Goal: Information Seeking & Learning: Learn about a topic

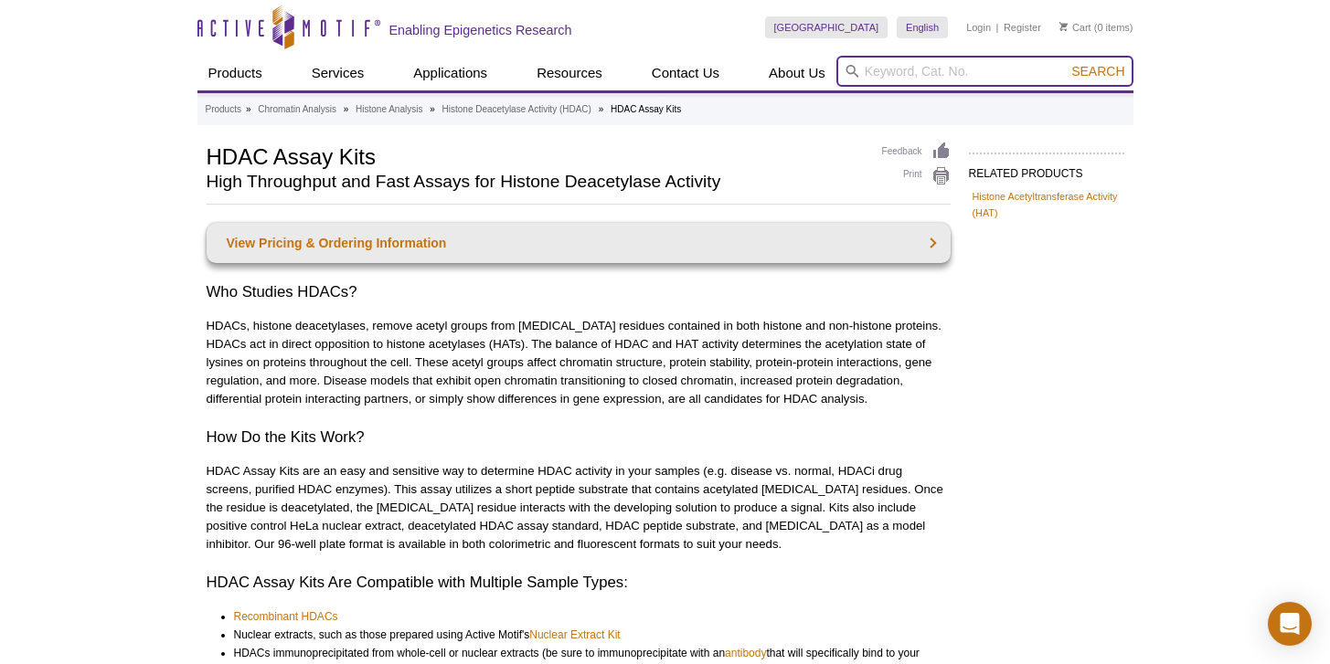
click at [894, 77] on input "search" at bounding box center [984, 71] width 297 height 31
type input "nrf"
click at [1066, 63] on button "Search" at bounding box center [1098, 71] width 64 height 16
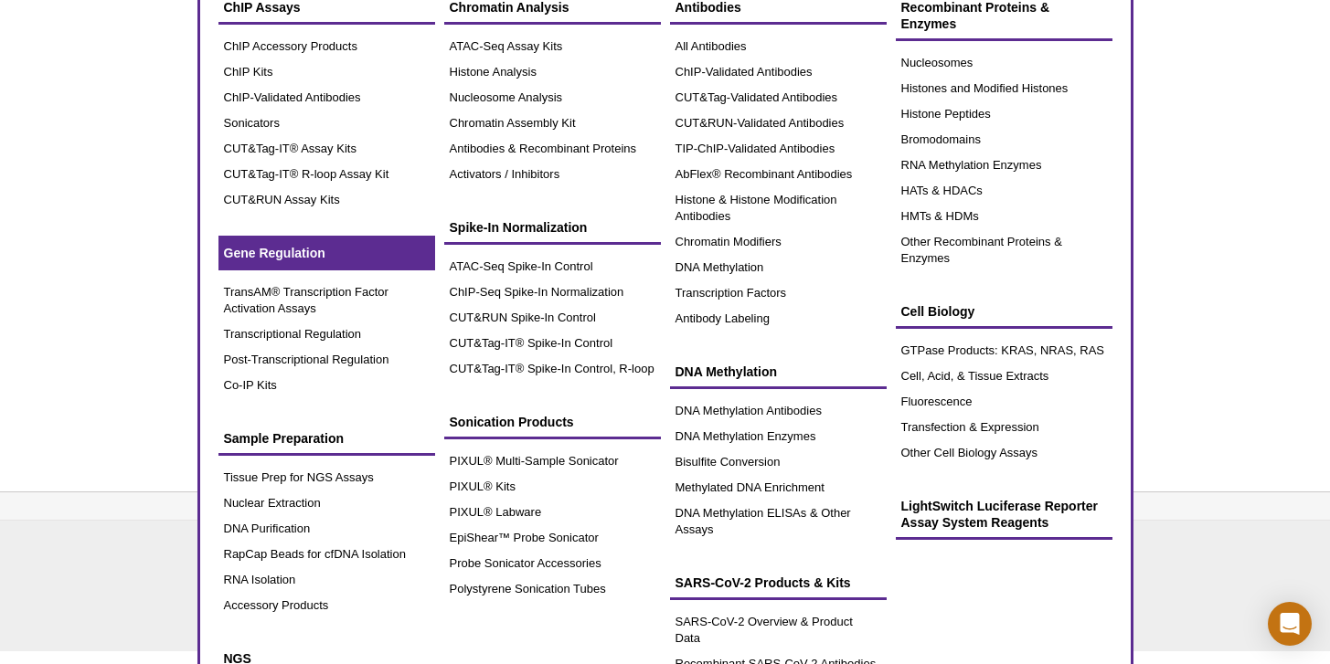
scroll to position [152, 0]
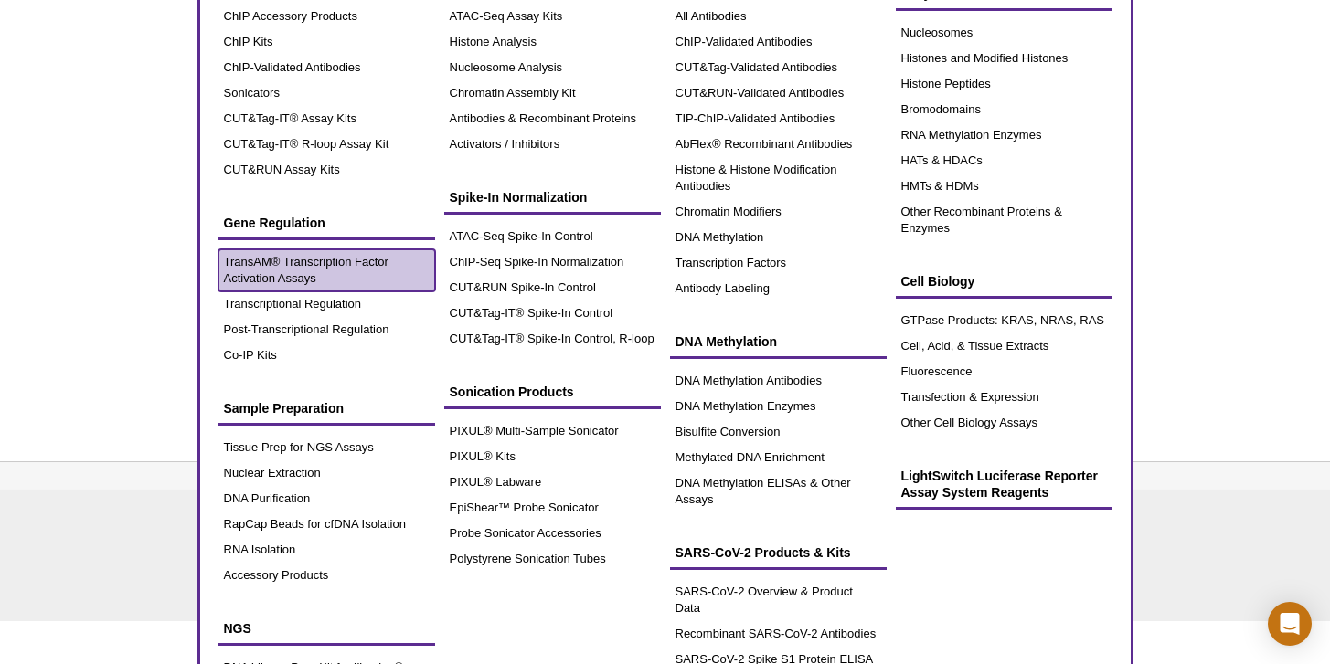
click at [292, 270] on link "TransAM® Transcription Factor Activation Assays" at bounding box center [326, 271] width 217 height 42
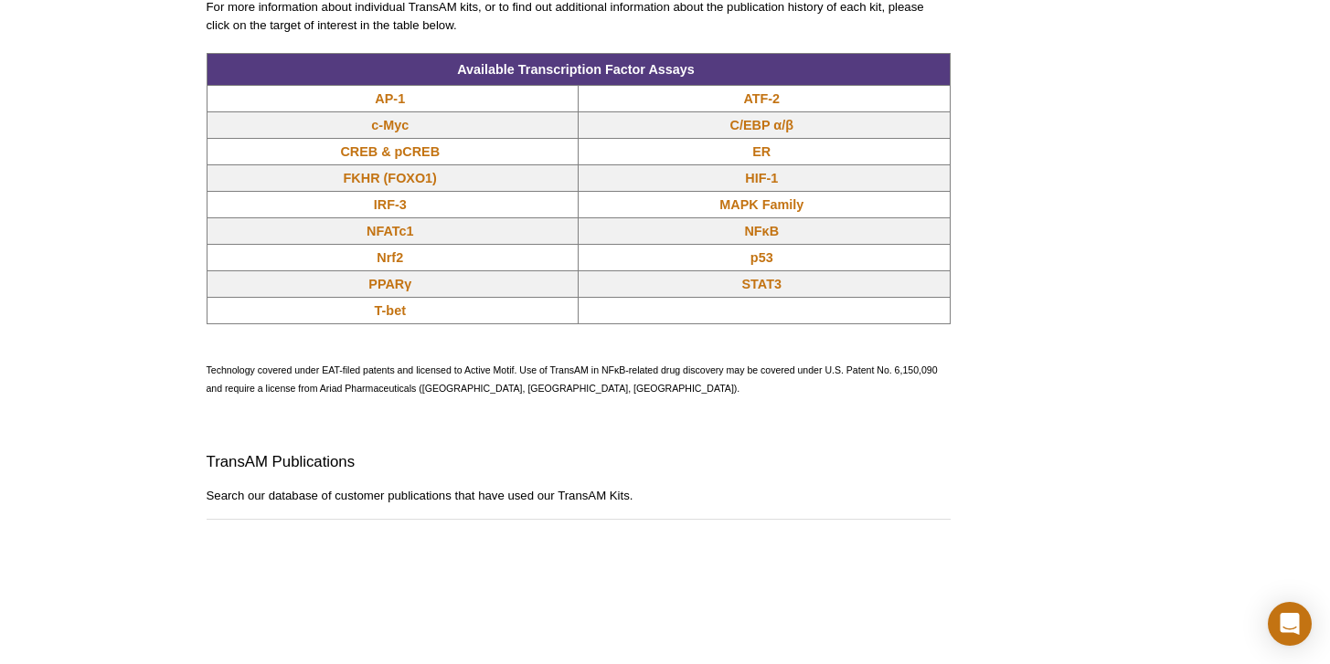
scroll to position [1607, 0]
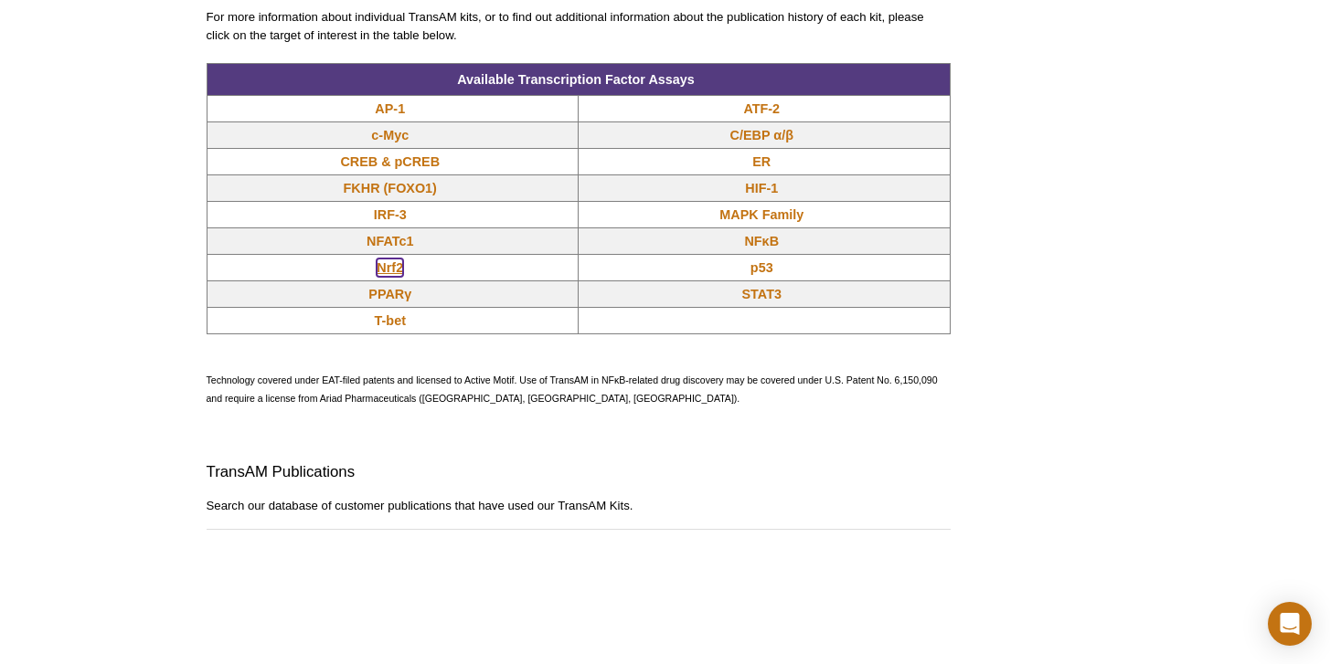
click at [390, 268] on link "Nrf2" at bounding box center [390, 268] width 27 height 18
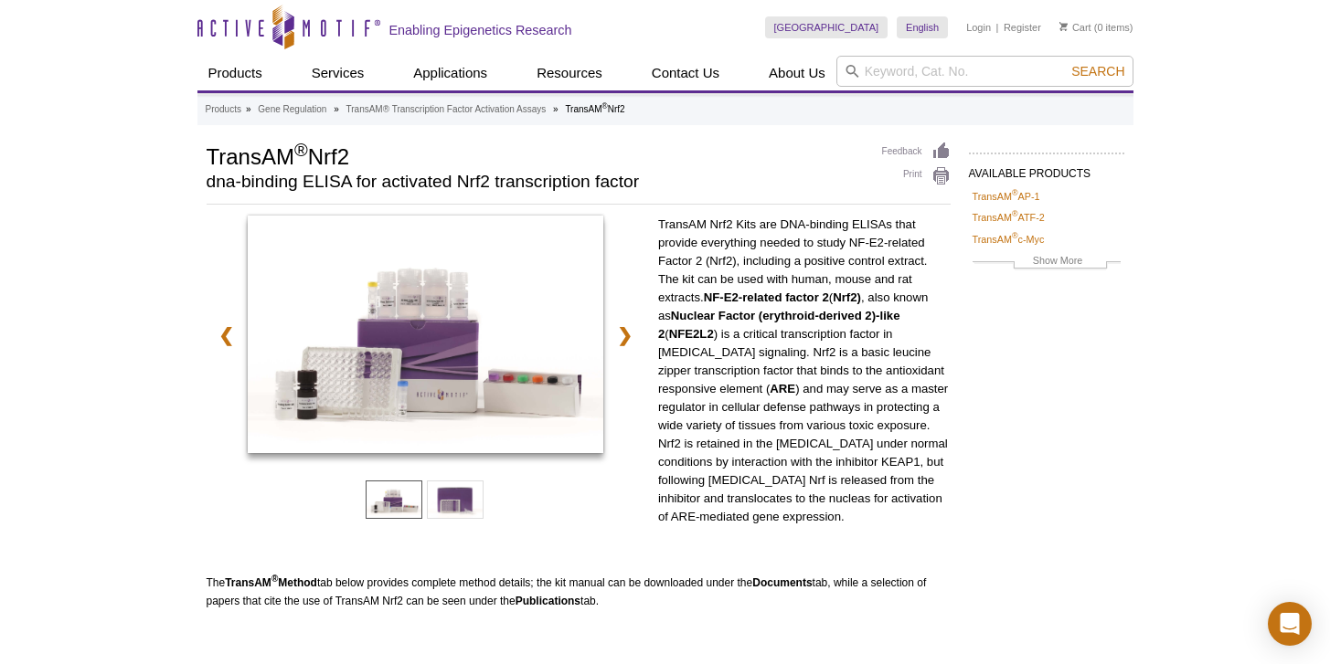
drag, startPoint x: 206, startPoint y: 150, endPoint x: 348, endPoint y: 149, distance: 142.6
click at [354, 146] on h1 "TransAM ® Nrf2" at bounding box center [535, 155] width 657 height 27
copy h1 "TransAM ® Nrf2"
